Goal: Contribute content: Add original content to the website for others to see

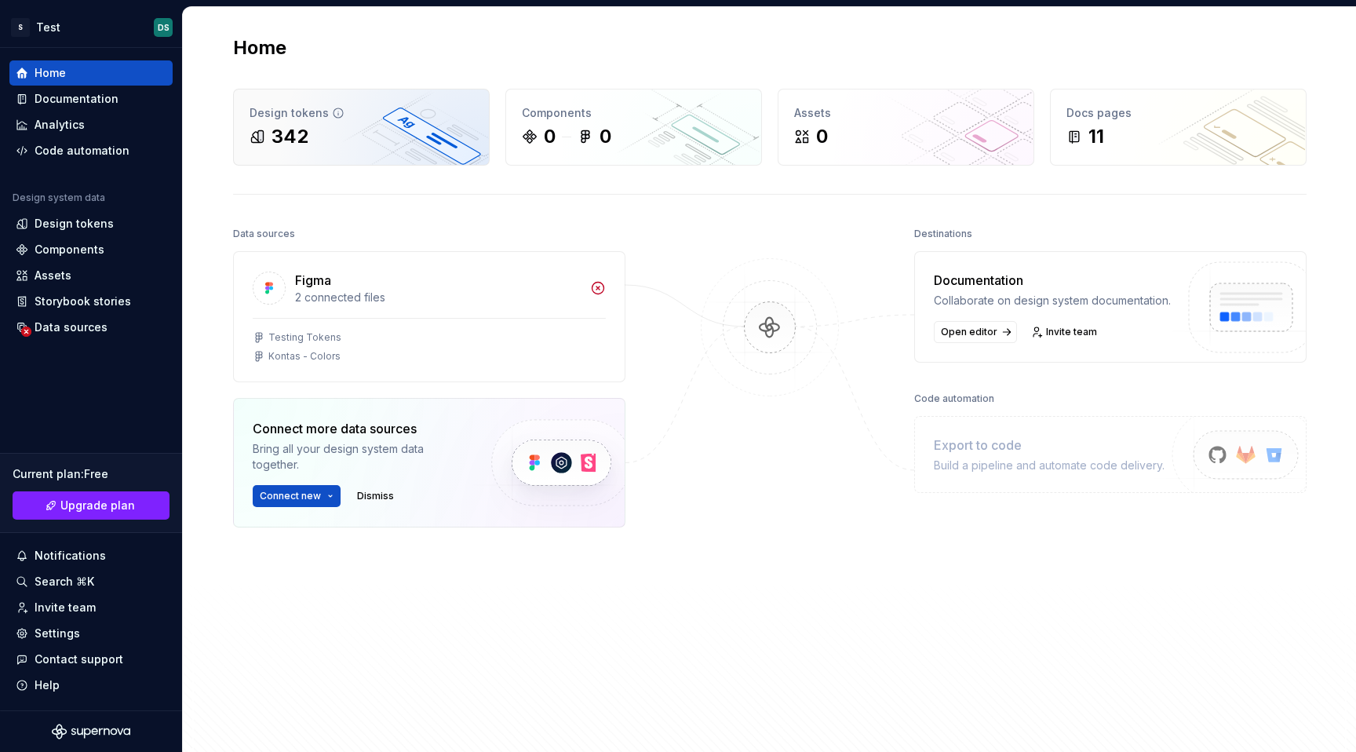
click at [403, 144] on div "342" at bounding box center [362, 136] width 224 height 25
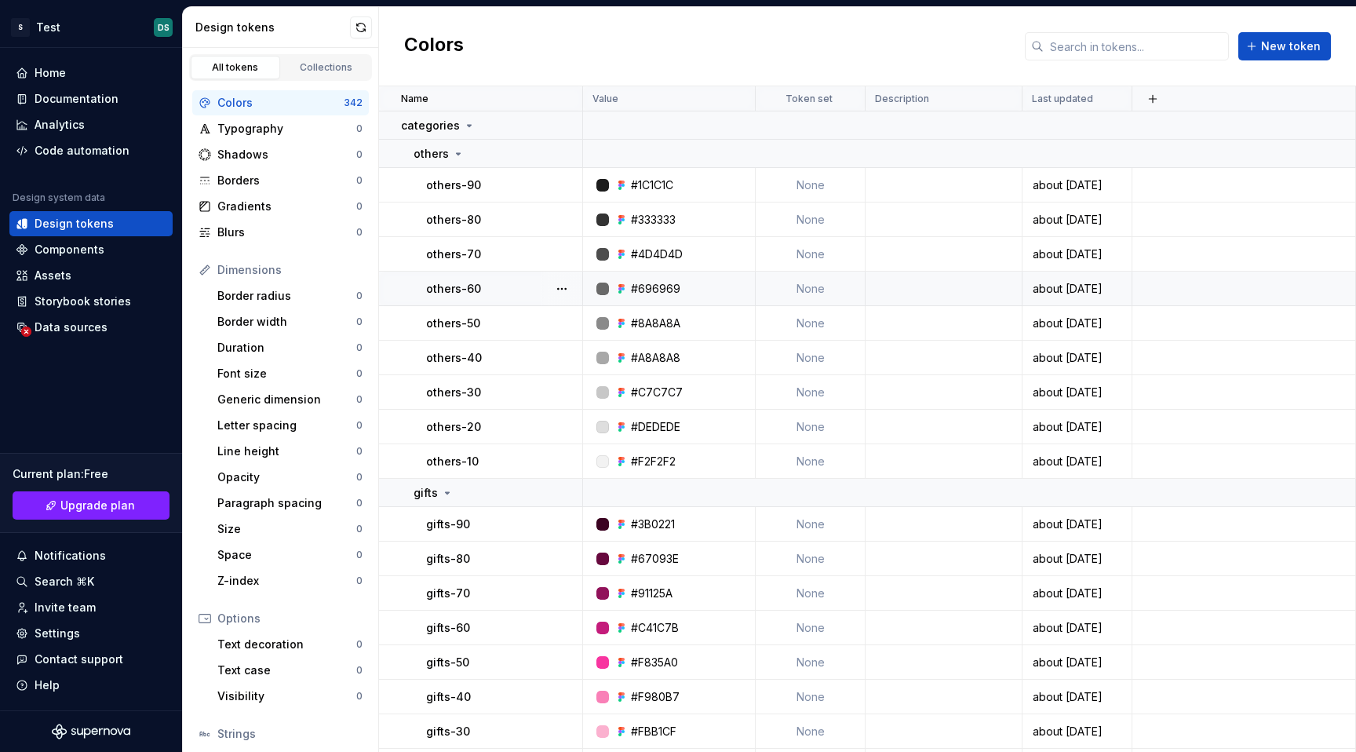
click at [999, 290] on td at bounding box center [943, 288] width 157 height 35
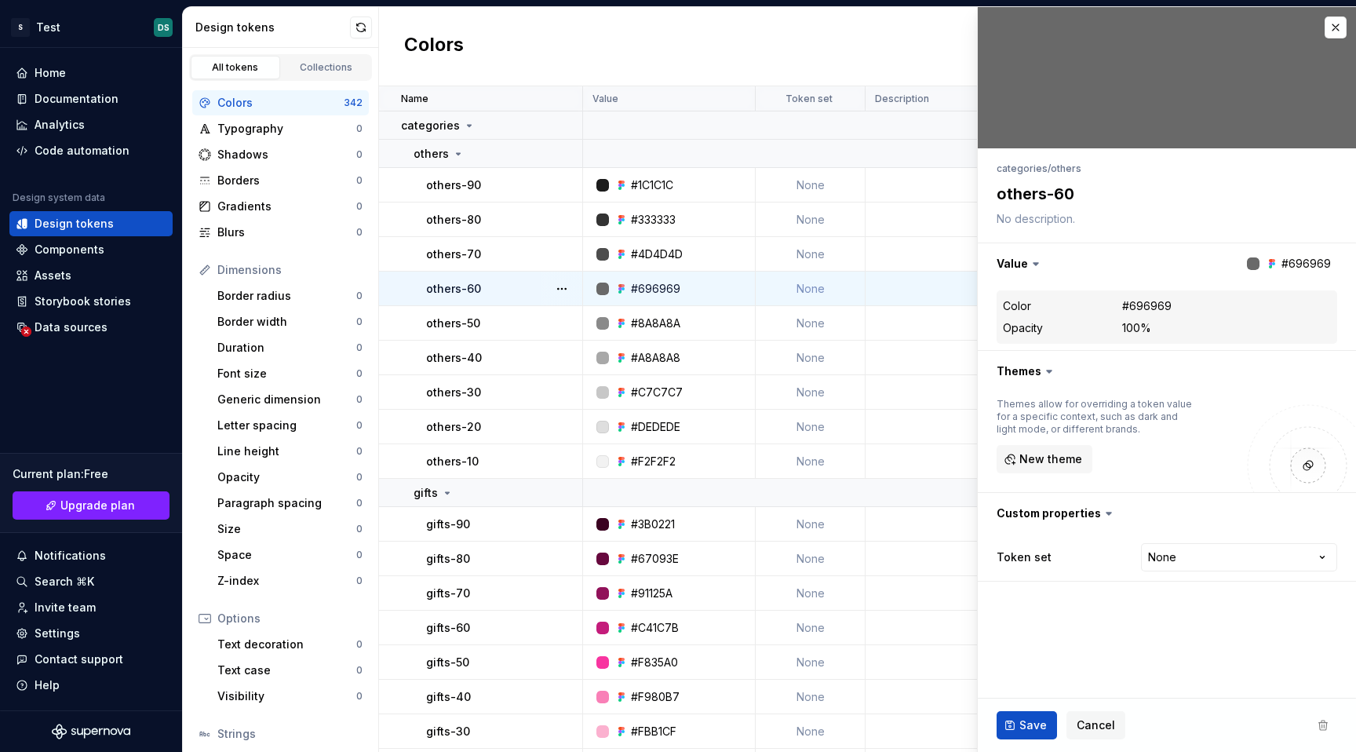
type textarea "*"
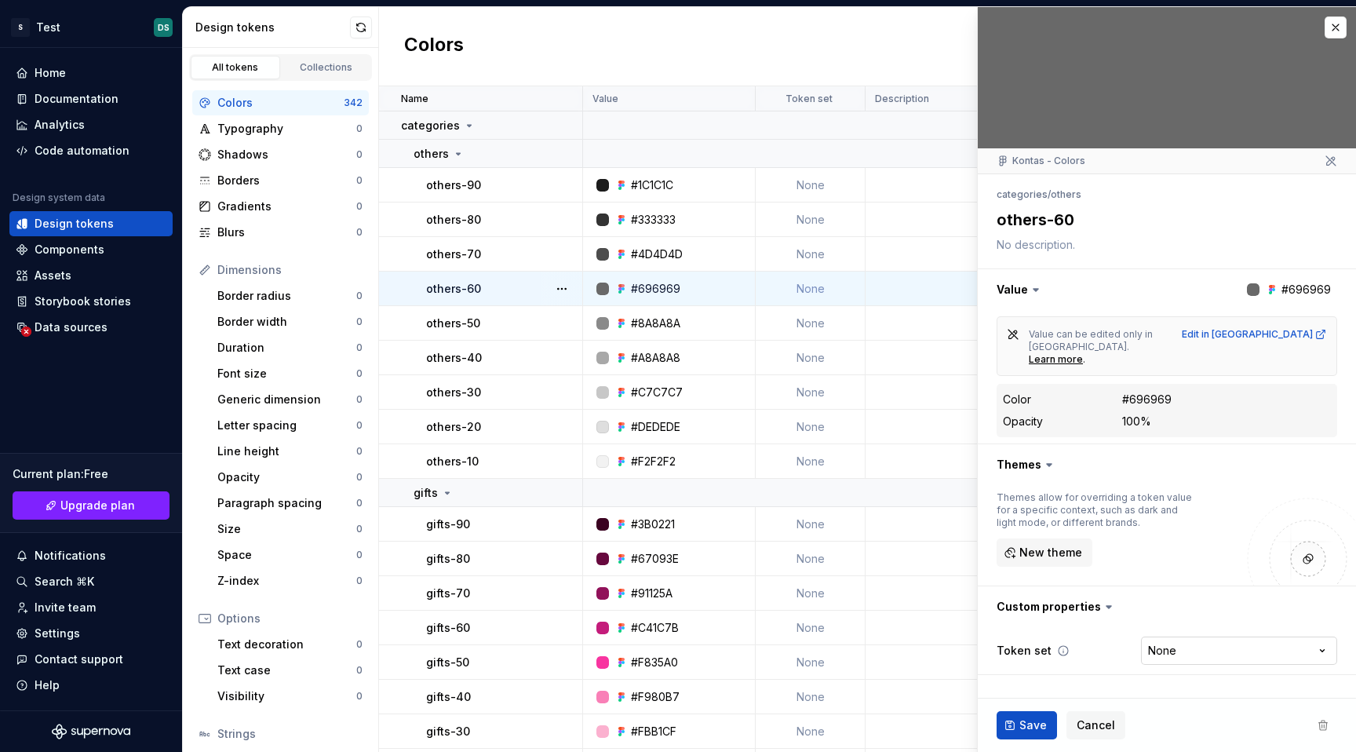
click at [1171, 625] on html "S Test DS Home Documentation Analytics Code automation Design system data Desig…" at bounding box center [678, 376] width 1356 height 752
click at [1112, 610] on html "S Test DS Home Documentation Analytics Code automation Design system data Desig…" at bounding box center [678, 376] width 1356 height 752
click at [1054, 636] on div "Token set None **** **** ******** *********" at bounding box center [1166, 650] width 341 height 28
click at [1033, 643] on label "Token set" at bounding box center [1023, 651] width 55 height 16
click at [1065, 644] on icon at bounding box center [1063, 650] width 13 height 13
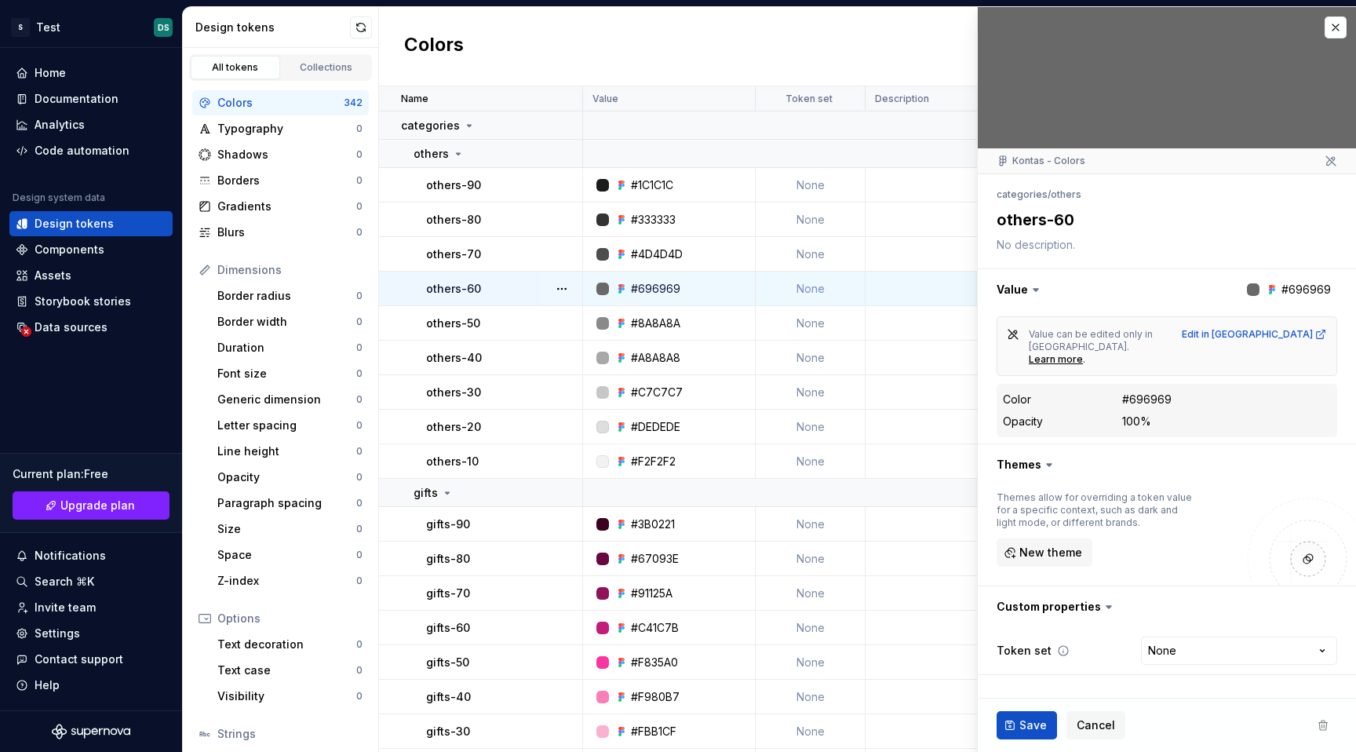
click at [1058, 644] on icon at bounding box center [1063, 650] width 13 height 13
click at [1229, 615] on html "S Test DS Home Documentation Analytics Code automation Design system data Desig…" at bounding box center [678, 376] width 1356 height 752
select select "**********"
type textarea "*"
click at [1205, 628] on html "S Test DS Home Documentation Analytics Code automation Design system data Desig…" at bounding box center [678, 376] width 1356 height 752
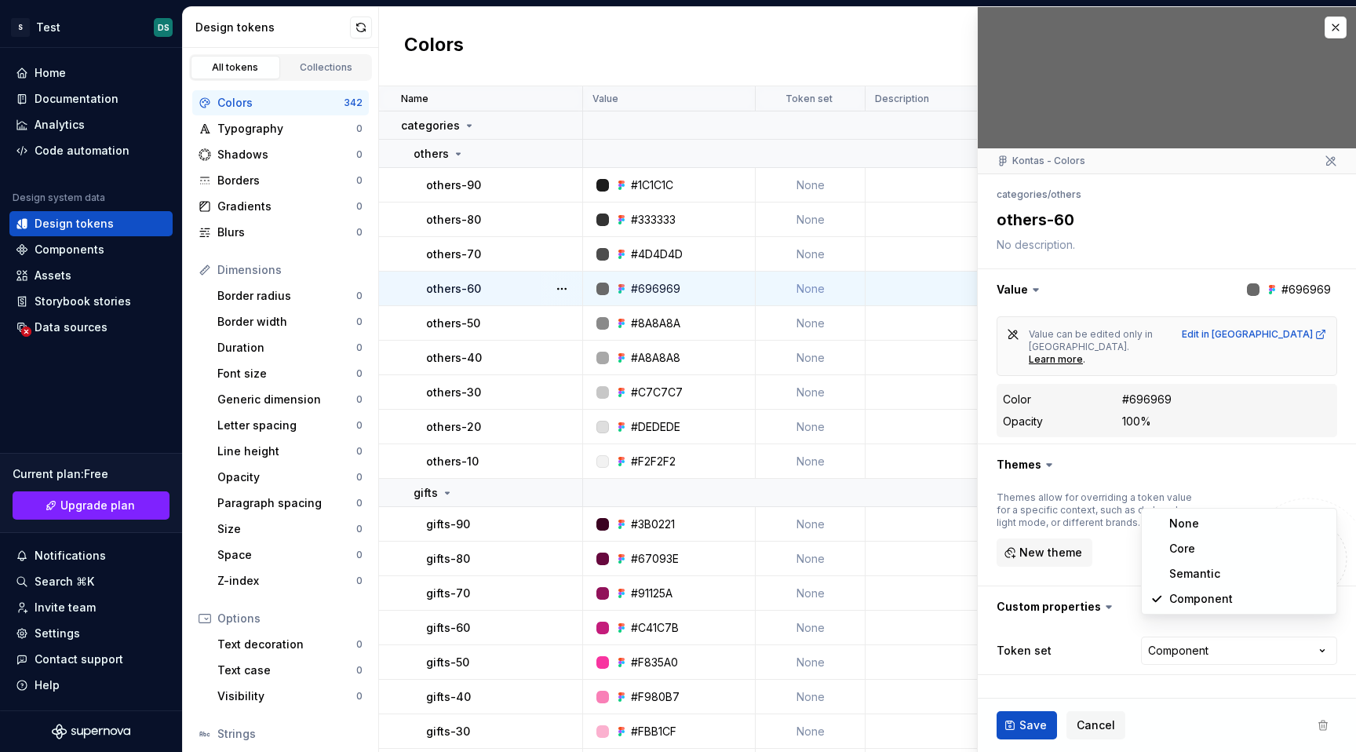
select select
click at [1114, 592] on button "button" at bounding box center [1167, 606] width 378 height 41
type textarea "*"
